Goal: Information Seeking & Learning: Learn about a topic

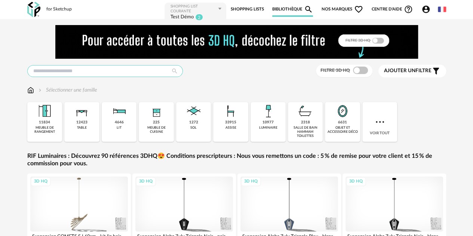
click at [60, 76] on input "text" at bounding box center [105, 71] width 156 height 12
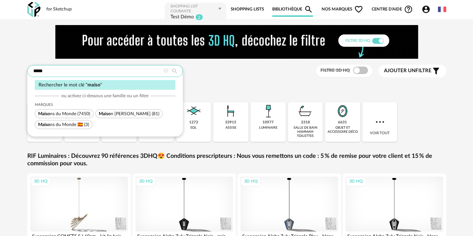
type input "*****"
click at [72, 113] on span "Maiso ns du Monde" at bounding box center [57, 113] width 38 height 4
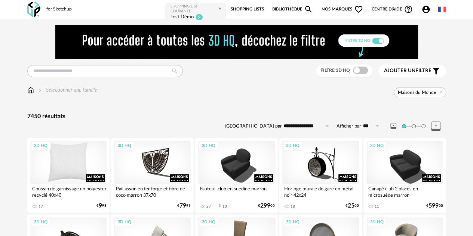
click at [75, 171] on div "3D HQ" at bounding box center [68, 162] width 77 height 43
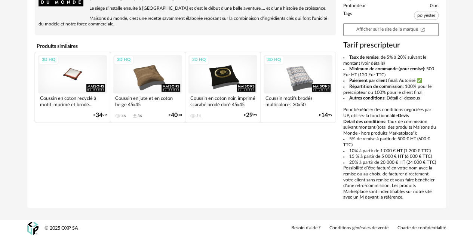
scroll to position [255, 0]
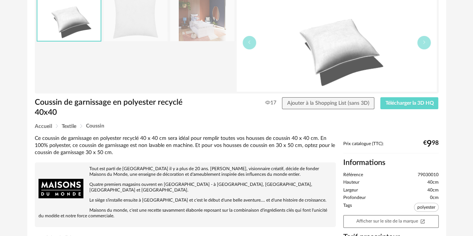
scroll to position [75, 0]
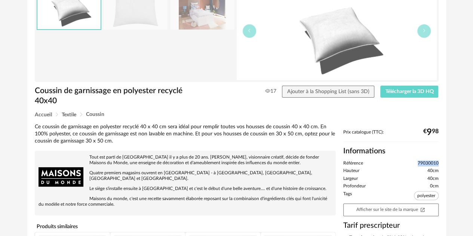
drag, startPoint x: 414, startPoint y: 161, endPoint x: 447, endPoint y: 162, distance: 32.5
click at [447, 162] on div "Retourner à la recherche Coussin de garnissage en polyester recyclé 40x40 Couss…" at bounding box center [236, 175] width 431 height 450
copy span "79030010"
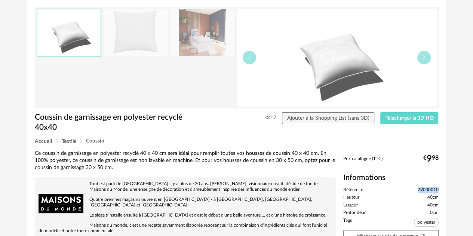
scroll to position [37, 0]
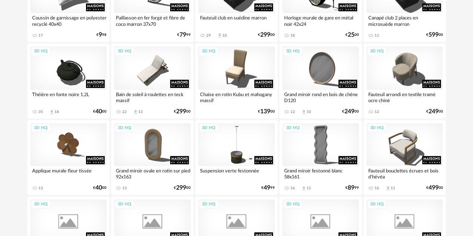
scroll to position [187, 0]
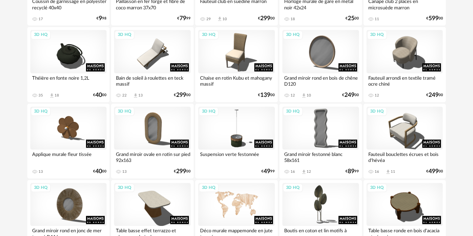
click at [234, 202] on div "3D HQ" at bounding box center [236, 204] width 77 height 43
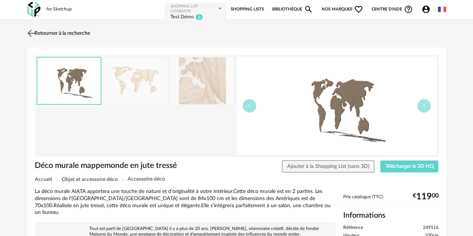
click at [34, 35] on img at bounding box center [30, 33] width 11 height 11
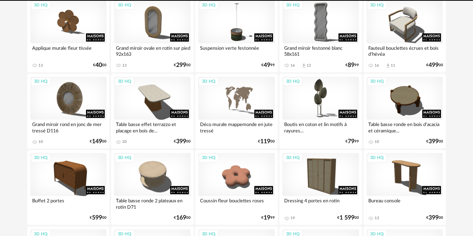
scroll to position [374, 0]
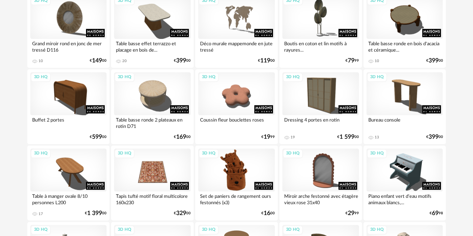
click at [238, 162] on div "3D HQ" at bounding box center [236, 169] width 77 height 43
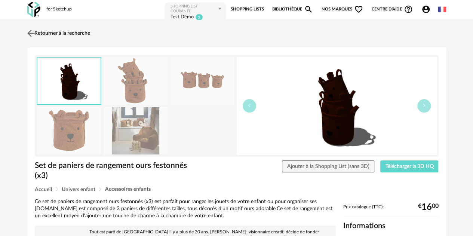
click at [31, 33] on img at bounding box center [30, 33] width 11 height 11
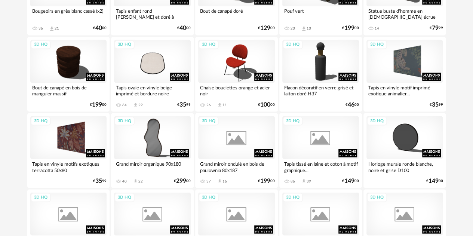
scroll to position [860, 0]
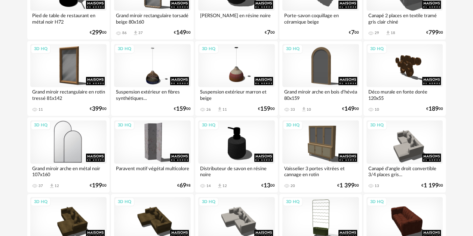
click at [79, 140] on div "3D HQ" at bounding box center [68, 141] width 77 height 43
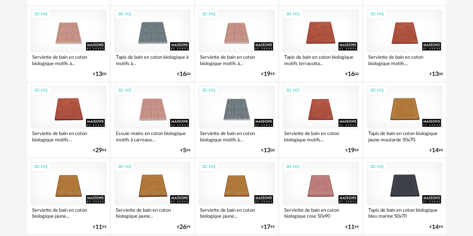
scroll to position [1384, 0]
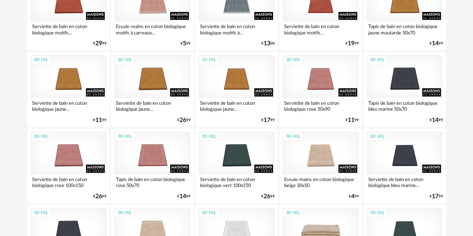
click at [318, 211] on div "3D HQ" at bounding box center [320, 229] width 77 height 43
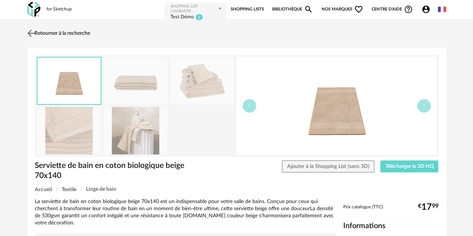
click at [33, 34] on img at bounding box center [30, 33] width 11 height 11
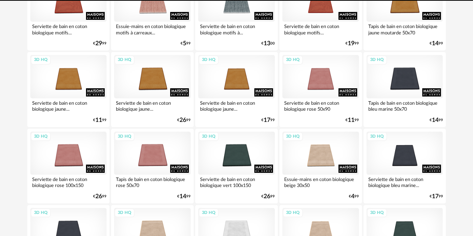
scroll to position [1476, 0]
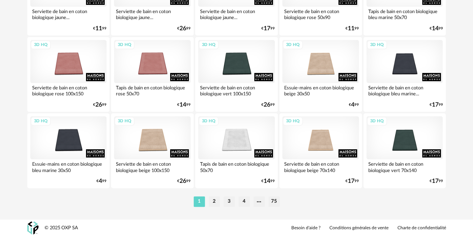
click at [245, 202] on li "4" at bounding box center [244, 201] width 11 height 10
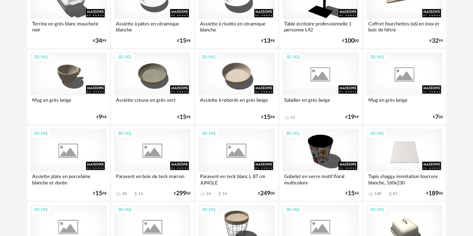
scroll to position [524, 0]
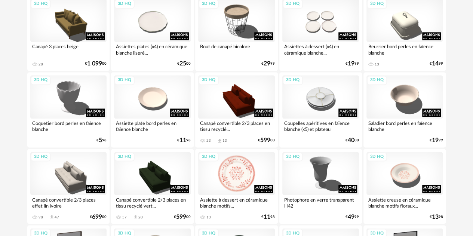
click at [218, 178] on div "3D HQ" at bounding box center [236, 173] width 77 height 43
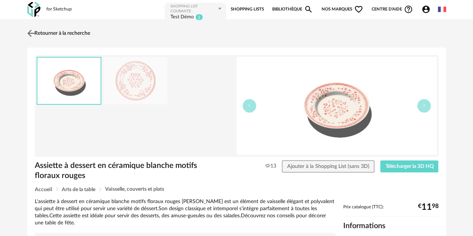
click at [33, 35] on img at bounding box center [30, 33] width 11 height 11
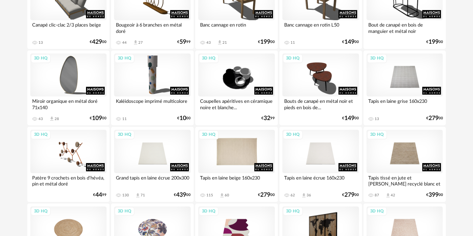
click at [248, 143] on div "3D HQ" at bounding box center [236, 151] width 77 height 43
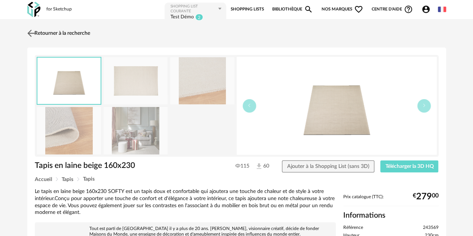
click at [33, 37] on img at bounding box center [30, 33] width 11 height 11
